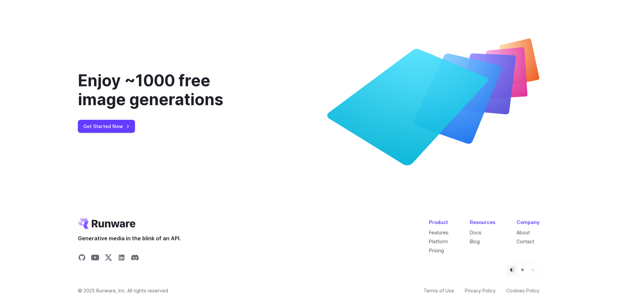
scroll to position [2487, 0]
click at [110, 226] on icon "Go to /" at bounding box center [107, 223] width 58 height 11
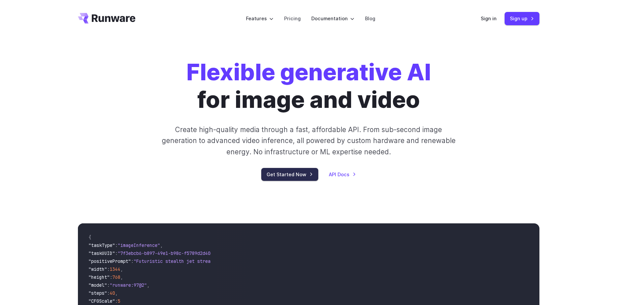
click at [293, 174] on link "Get Started Now" at bounding box center [289, 174] width 57 height 13
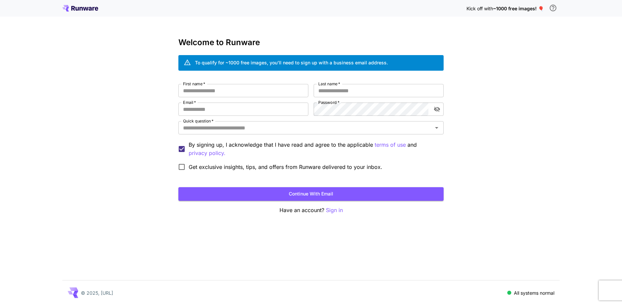
click at [75, 8] on icon at bounding box center [80, 8] width 36 height 7
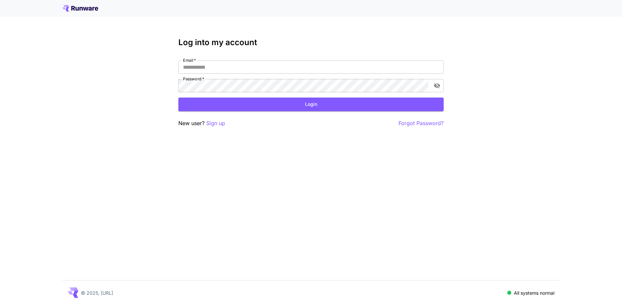
click at [89, 10] on icon at bounding box center [90, 9] width 3 height 4
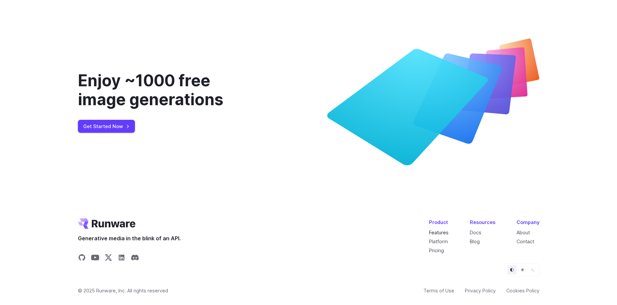
click at [445, 231] on link "Features" at bounding box center [439, 233] width 20 height 6
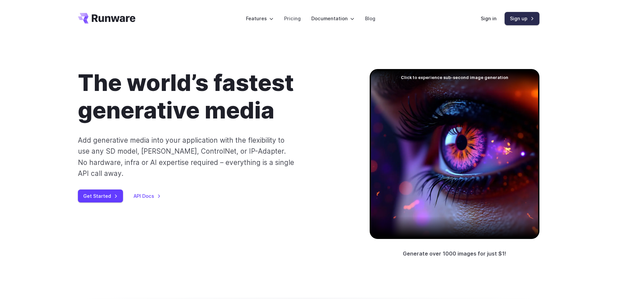
click at [519, 19] on link "Sign up" at bounding box center [522, 18] width 35 height 13
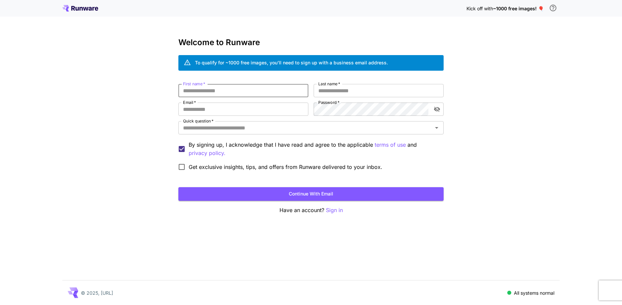
click at [222, 92] on input "First name   *" at bounding box center [243, 90] width 130 height 13
